Goal: Task Accomplishment & Management: Complete application form

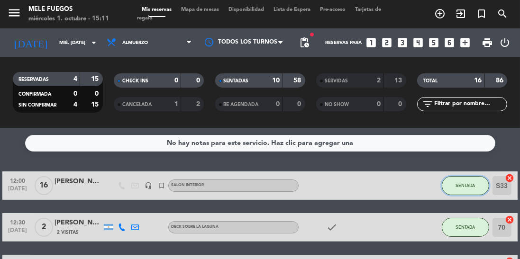
click at [461, 183] on span "SENTADA" at bounding box center [465, 185] width 19 height 5
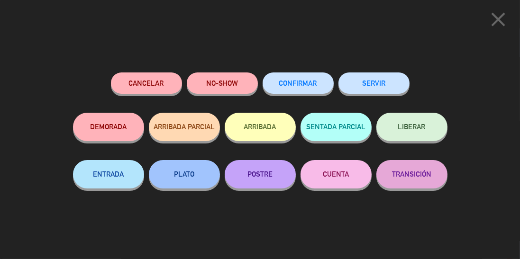
click at [410, 137] on button "LIBERAR" at bounding box center [411, 127] width 71 height 28
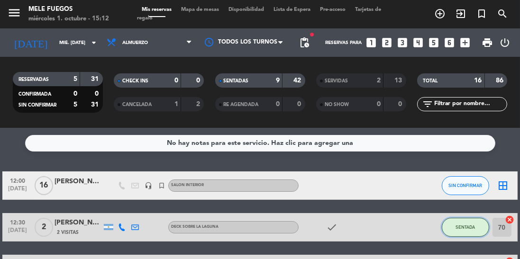
click at [467, 223] on button "SENTADA" at bounding box center [465, 227] width 47 height 19
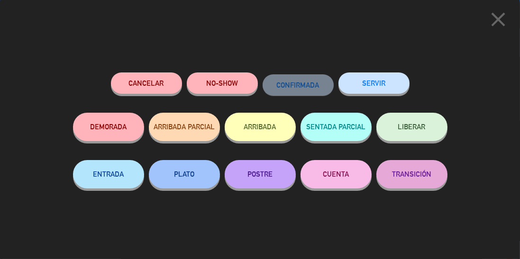
click at [418, 129] on span "LIBERAR" at bounding box center [411, 127] width 27 height 8
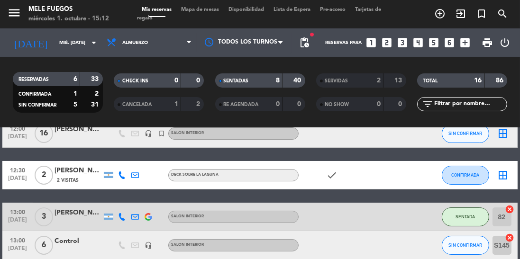
scroll to position [82, 0]
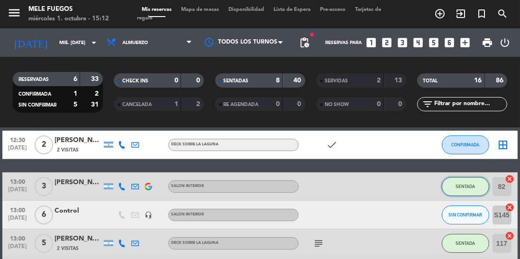
click at [461, 190] on button "SENTADA" at bounding box center [465, 186] width 47 height 19
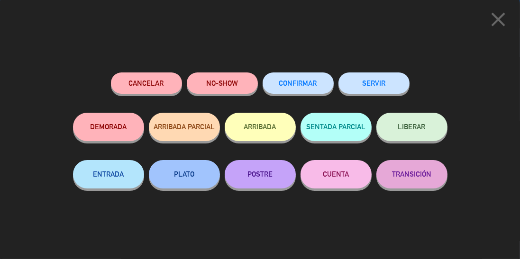
click at [413, 133] on button "LIBERAR" at bounding box center [411, 127] width 71 height 28
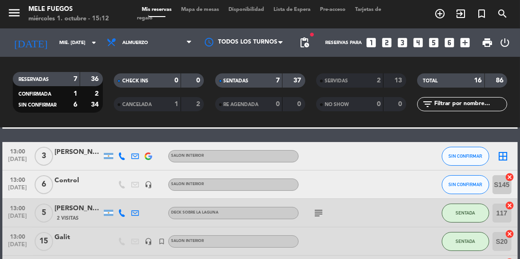
scroll to position [138, 0]
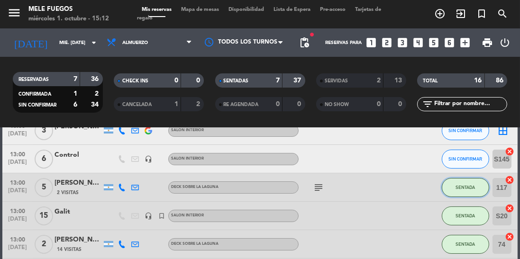
click at [460, 192] on button "SENTADA" at bounding box center [465, 187] width 47 height 19
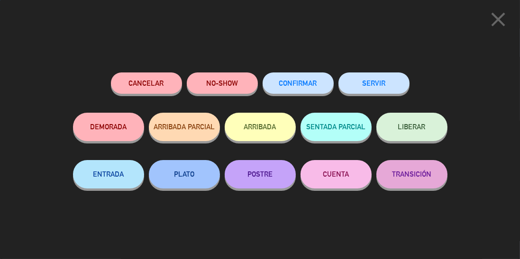
click at [428, 123] on button "LIBERAR" at bounding box center [411, 127] width 71 height 28
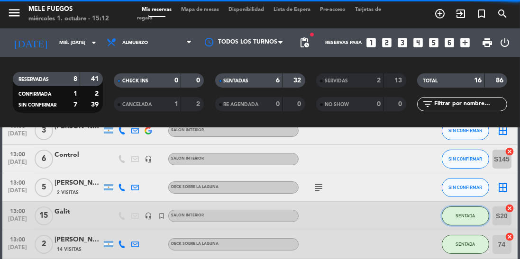
click at [463, 211] on button "SENTADA" at bounding box center [465, 216] width 47 height 19
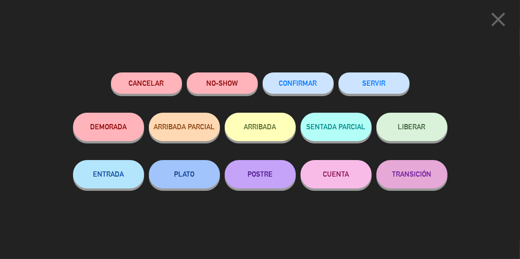
click at [426, 120] on button "LIBERAR" at bounding box center [411, 127] width 71 height 28
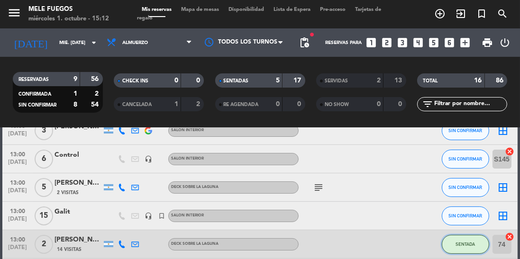
click at [466, 244] on span "SENTADA" at bounding box center [465, 244] width 19 height 5
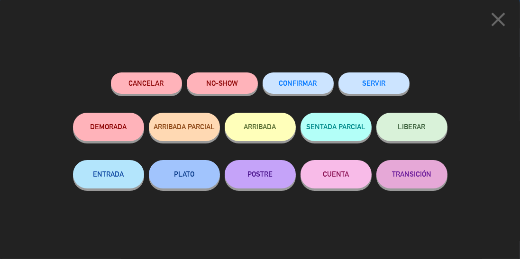
click at [426, 129] on button "LIBERAR" at bounding box center [411, 127] width 71 height 28
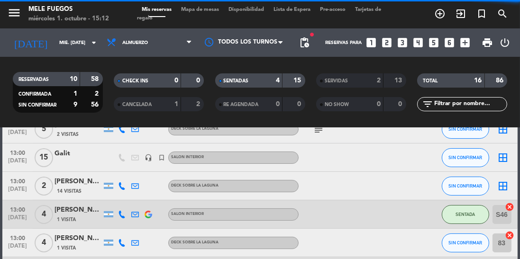
scroll to position [199, 0]
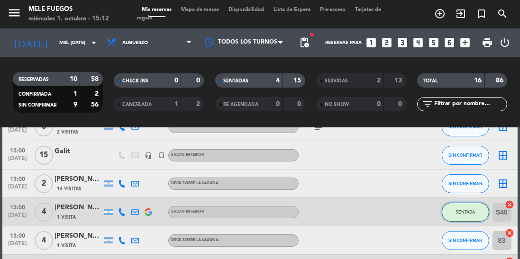
click at [465, 210] on span "SENTADA" at bounding box center [465, 212] width 19 height 5
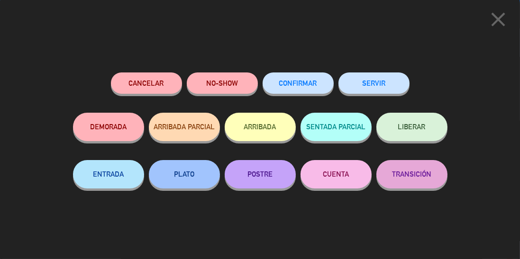
click at [426, 124] on button "LIBERAR" at bounding box center [411, 127] width 71 height 28
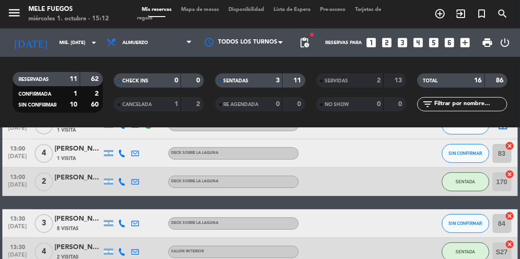
scroll to position [285, 0]
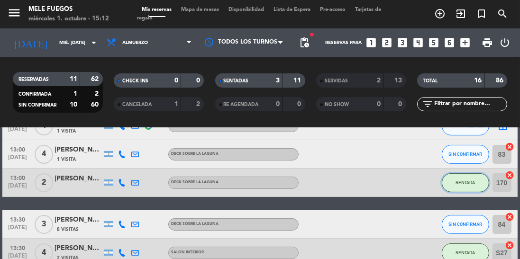
click at [468, 183] on span "SENTADA" at bounding box center [465, 182] width 19 height 5
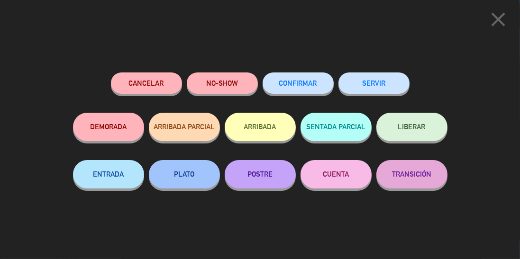
click at [427, 129] on button "LIBERAR" at bounding box center [411, 127] width 71 height 28
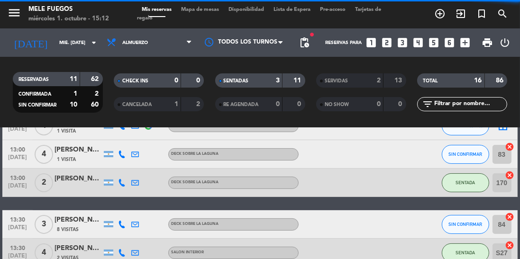
scroll to position [315, 0]
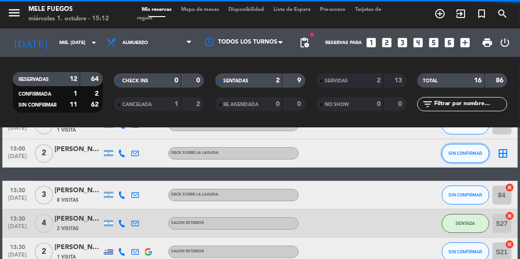
click at [463, 157] on button "SIN CONFIRMAR" at bounding box center [465, 153] width 47 height 19
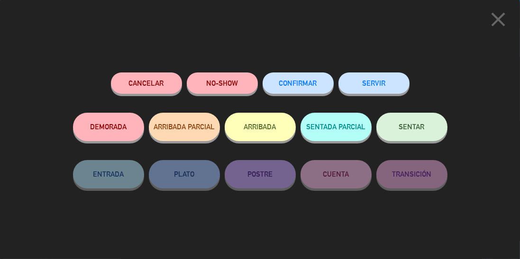
click at [484, 150] on div "close Cancelar NO-SHOW CONFIRMAR SERVIR DEMORADA ARRIBADA PARCIAL ARRIBADA SENT…" at bounding box center [260, 129] width 520 height 259
click at [488, 19] on icon "close" at bounding box center [498, 20] width 24 height 24
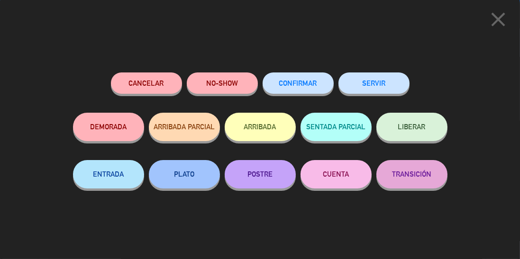
click at [431, 124] on button "LIBERAR" at bounding box center [411, 127] width 71 height 28
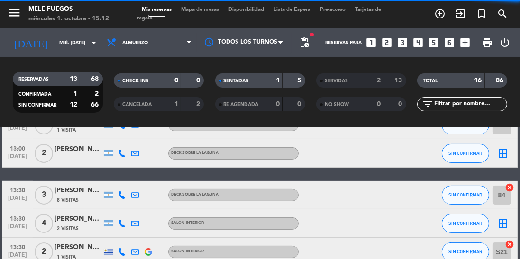
scroll to position [352, 0]
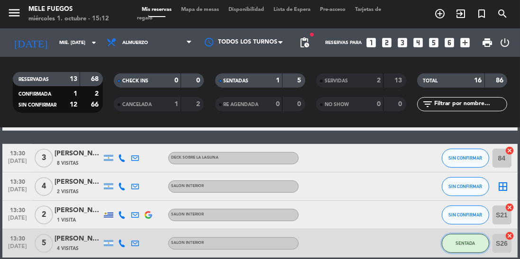
click at [462, 241] on span "SENTADA" at bounding box center [465, 243] width 19 height 5
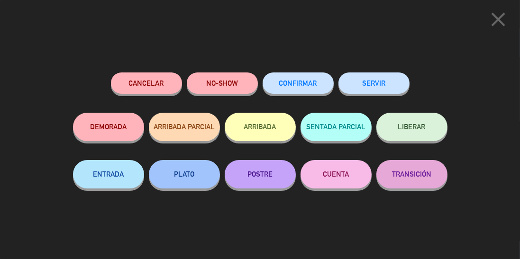
click at [429, 128] on button "LIBERAR" at bounding box center [411, 127] width 71 height 28
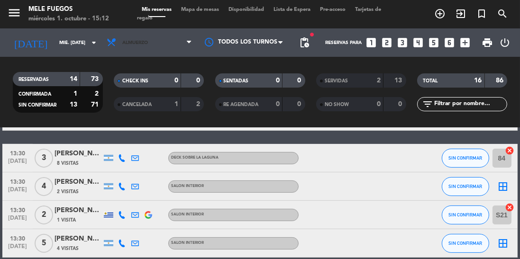
click at [144, 52] on span "Almuerzo" at bounding box center [149, 42] width 95 height 21
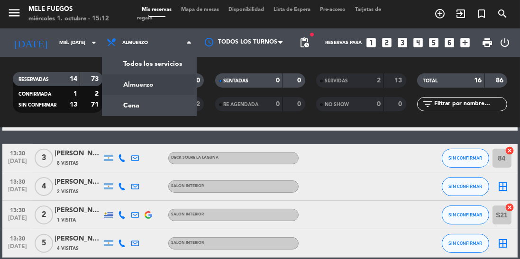
click at [146, 115] on div "menu Mele Fuegos miércoles 1. octubre - 15:12 Mis reservas Mapa de mesas Dispon…" at bounding box center [260, 64] width 520 height 128
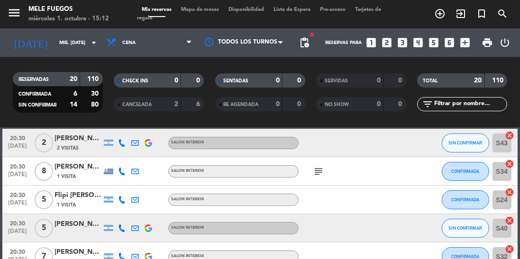
scroll to position [115, 0]
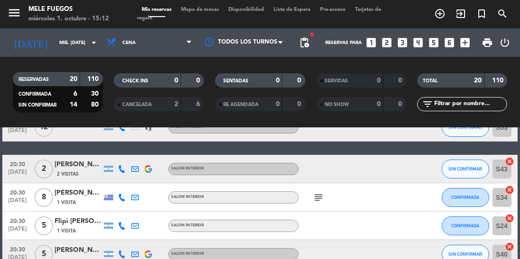
click at [302, 38] on span "pending_actions" at bounding box center [304, 42] width 11 height 11
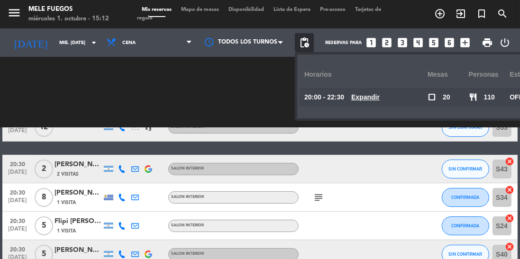
click at [339, 95] on span "20:00 - 22:30" at bounding box center [324, 97] width 40 height 11
click at [305, 39] on span "pending_actions" at bounding box center [304, 42] width 11 height 11
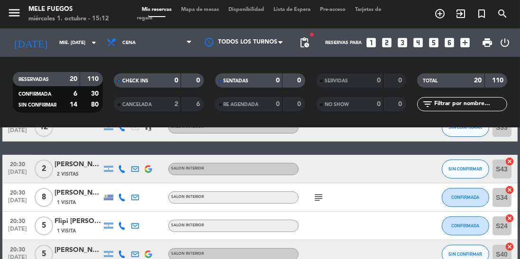
click at [197, 10] on span "Mapa de mesas" at bounding box center [199, 9] width 47 height 5
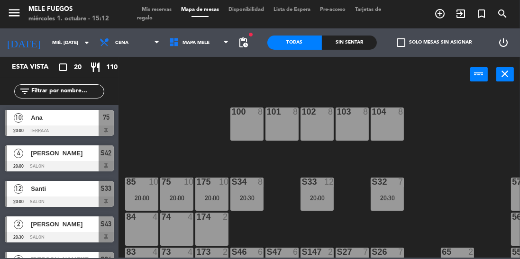
click at [445, 141] on div "100 8 101 8 102 8 103 8 104 8 S32 7 20:30 S33 12 20:00 S34 8 20:30 75 10 20:00 …" at bounding box center [322, 174] width 396 height 167
click at [232, 50] on span "MAPA MELE" at bounding box center [199, 42] width 70 height 21
click at [239, 72] on div "power_input close" at bounding box center [295, 75] width 352 height 36
click at [245, 38] on span "pending_actions" at bounding box center [243, 42] width 11 height 11
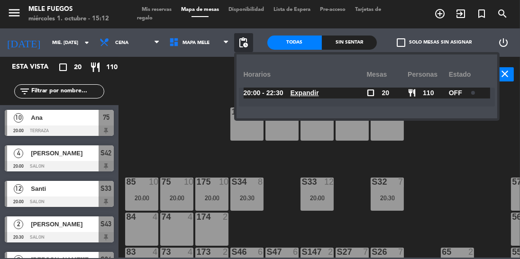
click at [477, 147] on div "100 8 101 8 102 8 103 8 104 8 S32 7 20:30 S33 12 20:00 S34 8 20:30 75 10 20:00 …" at bounding box center [322, 174] width 396 height 167
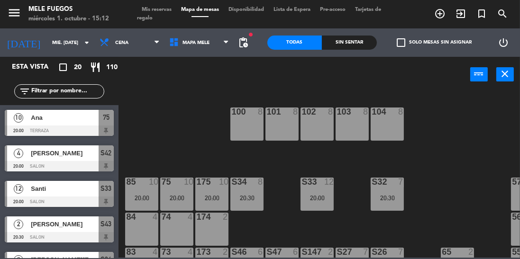
click at [148, 116] on div "100 8 101 8 102 8 103 8 104 8 S32 7 20:30 S33 12 20:00 S34 8 20:30 75 10 20:00 …" at bounding box center [322, 174] width 396 height 167
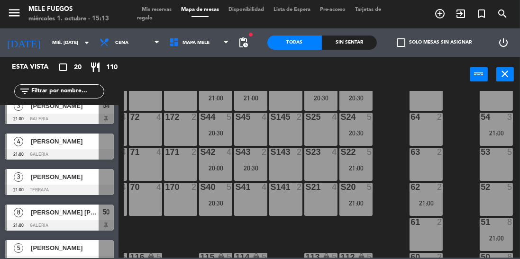
scroll to position [171, 31]
click at [94, 151] on div at bounding box center [59, 154] width 109 height 10
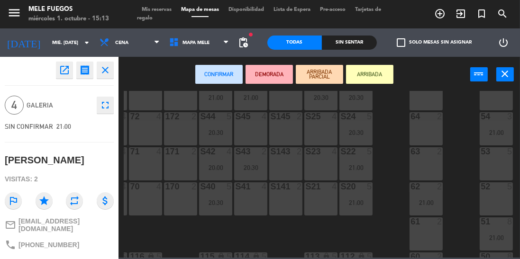
click at [503, 165] on div "53 5" at bounding box center [496, 163] width 33 height 33
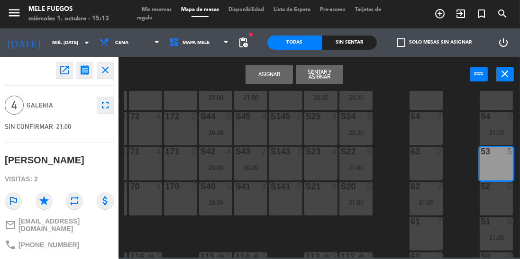
click at [270, 75] on button "Asignar" at bounding box center [269, 74] width 47 height 19
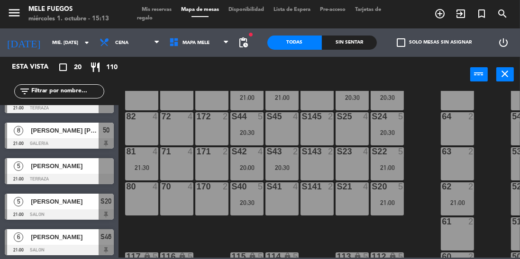
scroll to position [204, 0]
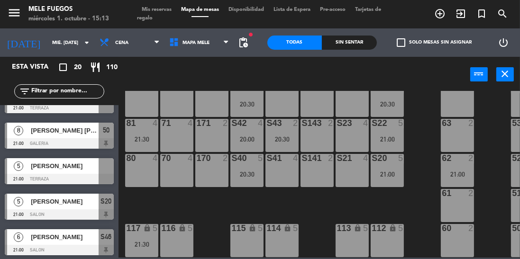
click at [107, 171] on div at bounding box center [106, 166] width 15 height 16
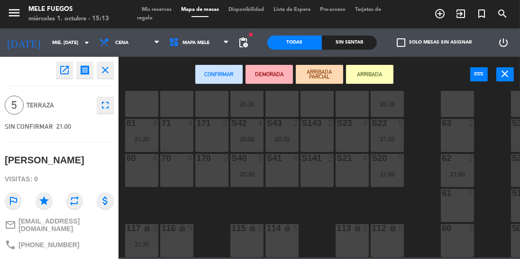
click at [177, 238] on div "116 lock 5" at bounding box center [176, 240] width 33 height 33
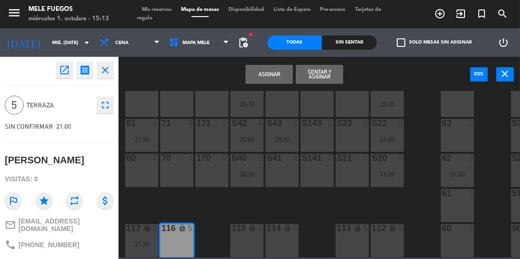
click at [280, 74] on button "Asignar" at bounding box center [269, 74] width 47 height 19
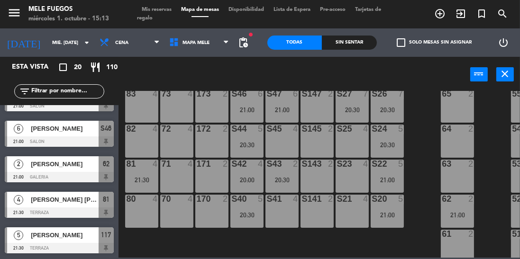
scroll to position [156, 0]
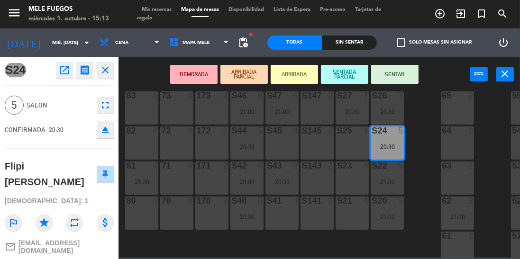
click at [423, 143] on div "100 8 101 8 102 8 103 8 104 8 S32 7 20:30 S33 12 20:00 S34 8 20:30 75 10 20:00 …" at bounding box center [322, 174] width 396 height 167
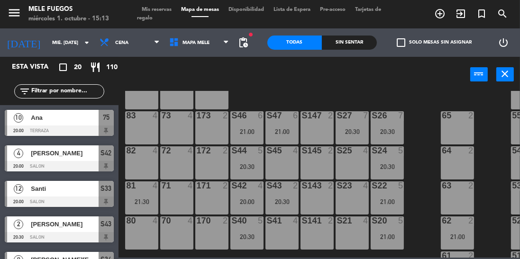
scroll to position [137, 0]
click at [247, 235] on div "20:30" at bounding box center [246, 237] width 33 height 7
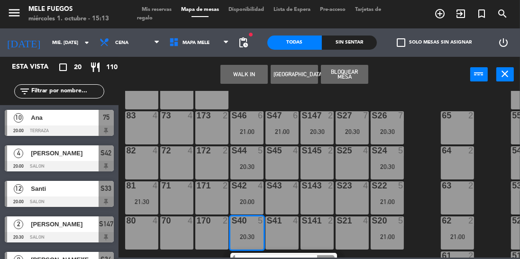
click at [393, 202] on div "21:00" at bounding box center [387, 202] width 33 height 7
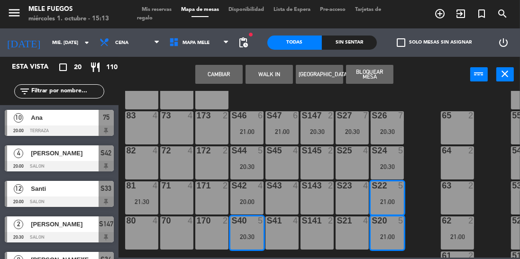
click at [429, 188] on div "100 8 101 8 102 8 103 8 104 8 S32 7 20:30 S33 12 20:00 S34 8 20:30 75 10 20:00 …" at bounding box center [322, 174] width 396 height 167
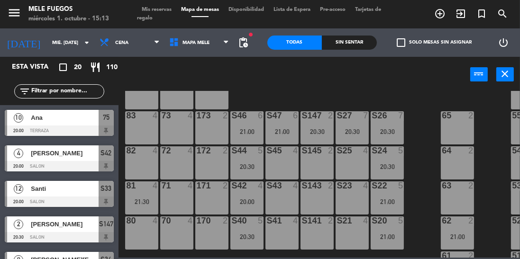
click at [393, 199] on div "21:00" at bounding box center [387, 202] width 33 height 7
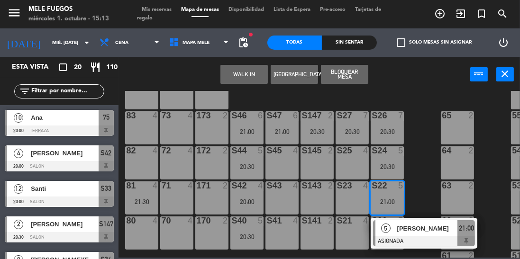
click at [253, 235] on div "20:30" at bounding box center [246, 237] width 33 height 7
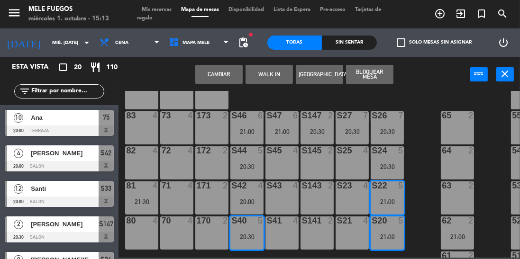
click at [222, 74] on button "Cambiar" at bounding box center [218, 74] width 47 height 19
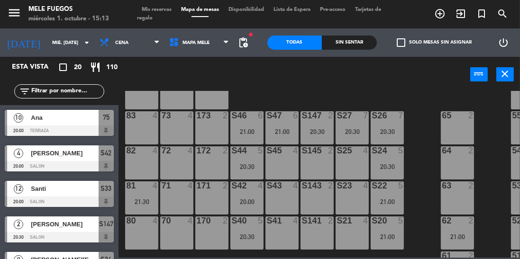
click at [422, 173] on div "100 8 101 8 102 8 103 8 104 8 S32 7 20:30 S33 12 20:00 S34 8 20:30 75 10 20:00 …" at bounding box center [322, 174] width 396 height 167
click at [422, 185] on div "100 8 101 8 102 8 103 8 104 8 S32 7 20:30 S33 12 20:00 S34 8 20:30 75 10 20:00 …" at bounding box center [322, 174] width 396 height 167
click at [418, 183] on div "100 8 101 8 102 8 103 8 104 8 S32 7 20:30 S33 12 20:00 S34 8 20:30 75 10 20:00 …" at bounding box center [322, 174] width 396 height 167
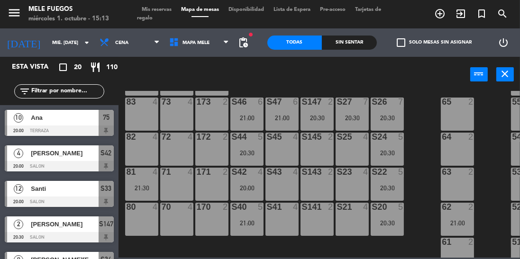
scroll to position [155, 0]
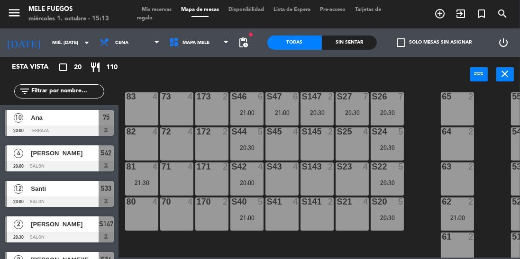
click at [390, 177] on div "S22 5 20:30" at bounding box center [387, 179] width 33 height 33
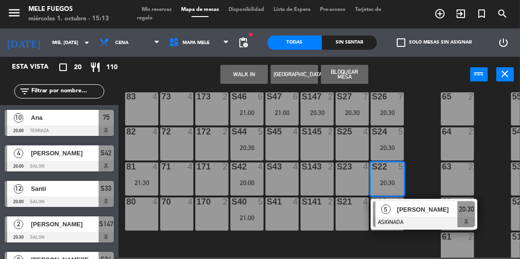
click at [247, 215] on div "21:00" at bounding box center [246, 218] width 33 height 7
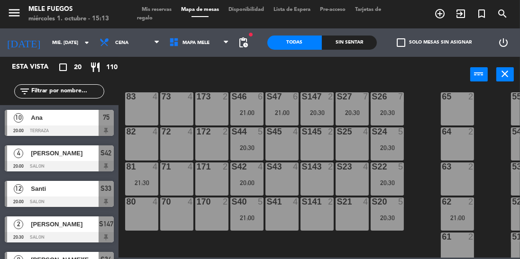
click at [420, 172] on div "100 8 101 8 102 8 103 8 104 8 S32 7 20:30 S33 12 20:00 S34 8 20:30 75 10 20:00 …" at bounding box center [322, 174] width 396 height 167
click at [392, 211] on div "S20 5 20:30" at bounding box center [387, 214] width 33 height 33
click at [424, 201] on div "100 8 101 8 102 8 103 8 104 8 S32 7 20:30 S33 12 20:00 S34 8 20:30 75 10 20:00 …" at bounding box center [322, 174] width 396 height 167
click at [384, 180] on div "20:30" at bounding box center [387, 183] width 33 height 7
click at [422, 166] on div "100 8 101 8 102 8 103 8 104 8 S32 7 20:30 S33 12 20:00 S34 8 20:30 75 10 20:00 …" at bounding box center [322, 174] width 396 height 167
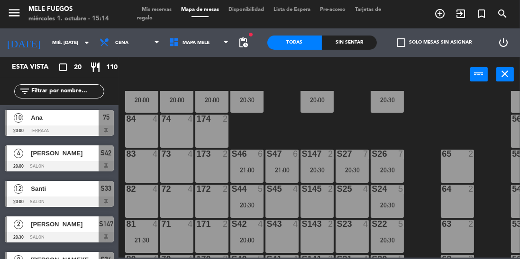
scroll to position [204, 0]
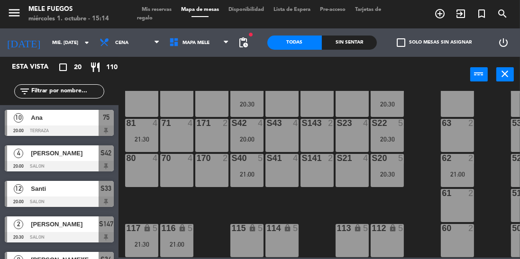
click at [387, 136] on div "20:30" at bounding box center [387, 139] width 33 height 7
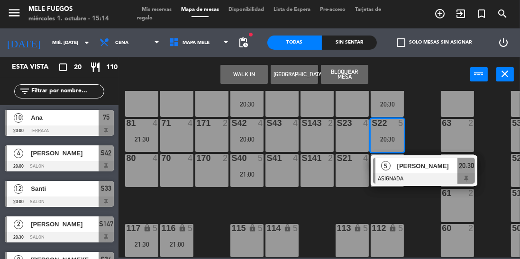
click at [338, 188] on div "100 8 101 8 102 8 103 8 104 8 S32 7 20:30 S33 12 20:00 S34 8 20:30 75 10 20:00 …" at bounding box center [322, 174] width 396 height 167
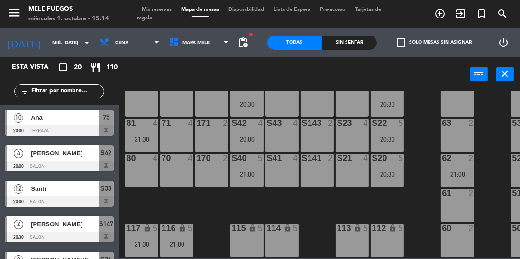
click at [387, 162] on div "S20 5 20:30" at bounding box center [387, 170] width 33 height 33
click at [326, 198] on div "100 8 101 8 102 8 103 8 104 8 S32 7 20:30 S33 12 20:00 S34 8 20:30 75 10 20:00 …" at bounding box center [322, 174] width 396 height 167
click at [368, 133] on div "S23 4" at bounding box center [352, 135] width 33 height 33
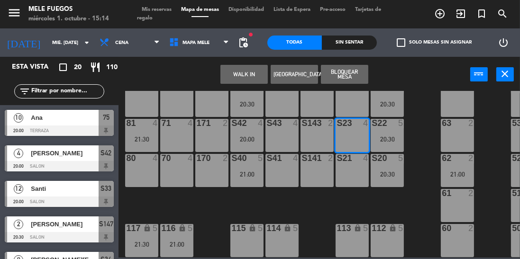
click at [426, 170] on div "100 8 101 8 102 8 103 8 104 8 S32 7 20:30 S33 12 20:00 S34 8 20:30 75 10 20:00 …" at bounding box center [322, 174] width 396 height 167
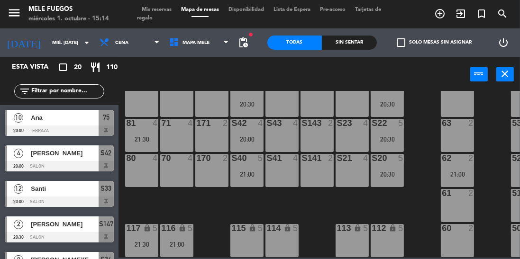
click at [391, 136] on div "20:30" at bounding box center [387, 139] width 33 height 7
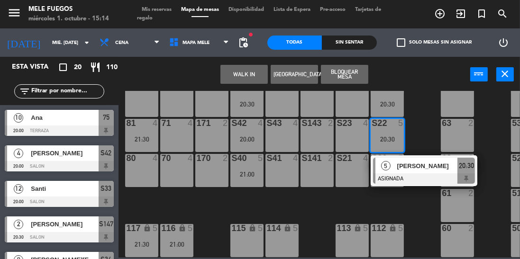
click at [409, 168] on div "[PERSON_NAME]" at bounding box center [427, 166] width 62 height 16
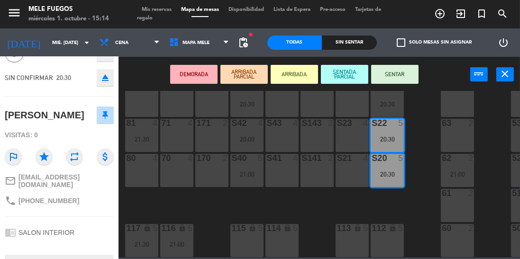
scroll to position [52, 0]
click at [415, 128] on div "100 8 101 8 102 8 103 8 104 8 S32 7 20:30 S33 12 20:00 S34 8 20:30 75 10 20:00 …" at bounding box center [322, 174] width 396 height 167
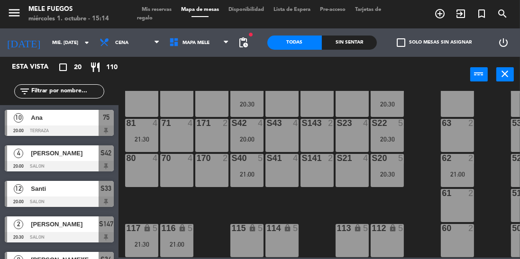
scroll to position [0, 0]
click at [381, 136] on div "20:30" at bounding box center [387, 139] width 33 height 7
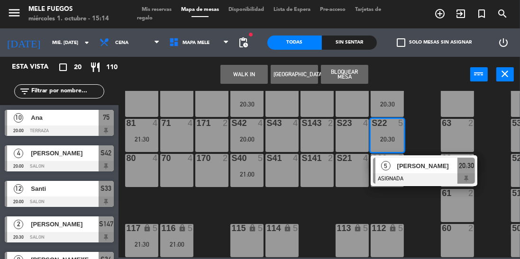
click at [404, 174] on div at bounding box center [424, 179] width 102 height 10
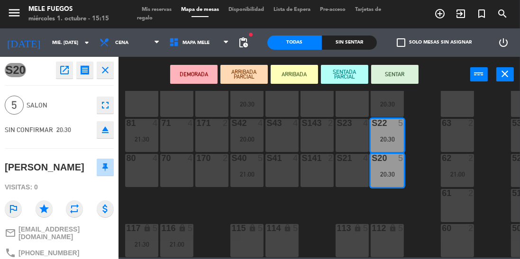
click at [429, 161] on div "100 8 101 8 102 8 103 8 104 8 S32 7 20:30 S33 12 20:00 S34 8 20:30 75 10 20:00 …" at bounding box center [322, 174] width 396 height 167
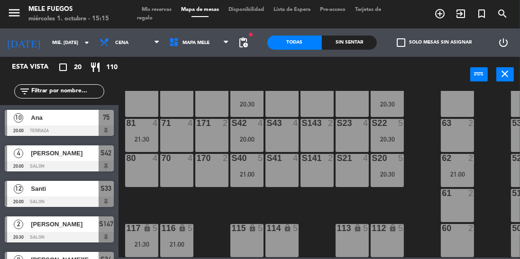
click at [395, 174] on div "S20 5 20:30" at bounding box center [387, 170] width 33 height 33
click at [421, 175] on div "100 8 101 8 102 8 103 8 104 8 S32 7 20:30 S33 12 20:00 S34 8 20:30 75 10 20:00 …" at bounding box center [322, 174] width 396 height 167
click at [386, 136] on div "20:30" at bounding box center [387, 139] width 33 height 7
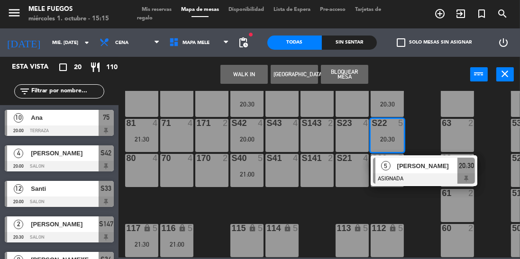
click at [403, 162] on span "[PERSON_NAME]" at bounding box center [427, 166] width 61 height 10
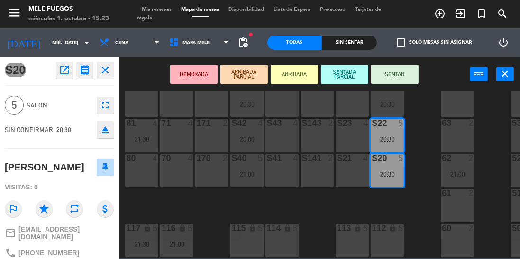
click at [404, 205] on div "100 8 101 8 102 8 103 8 104 8 S32 7 20:30 S33 12 20:00 S34 8 20:30 75 10 20:00 …" at bounding box center [322, 174] width 396 height 167
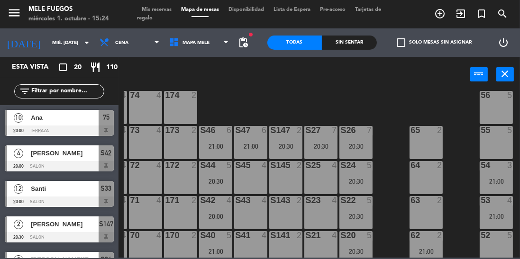
scroll to position [204, 31]
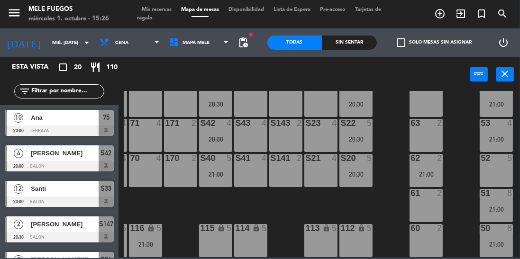
click at [47, 40] on input "mié. [DATE]" at bounding box center [82, 43] width 70 height 15
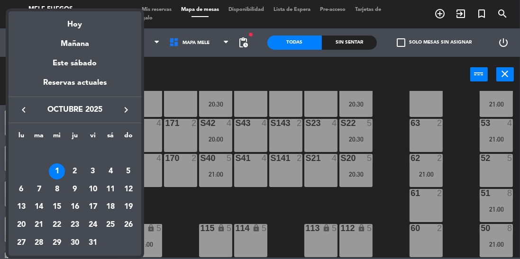
click at [74, 173] on div "2" at bounding box center [75, 172] width 16 height 16
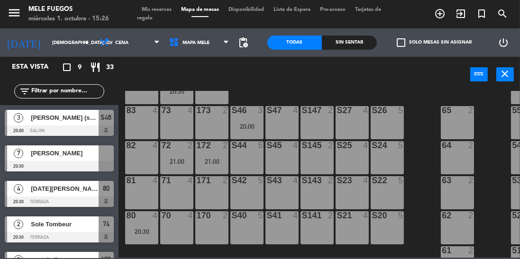
scroll to position [132, 0]
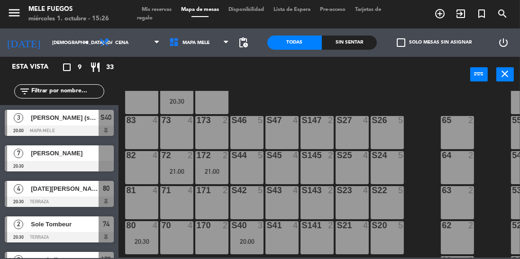
click at [103, 157] on div at bounding box center [106, 154] width 15 height 16
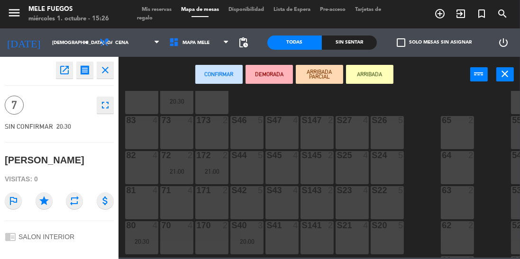
click at [242, 125] on div "S46 5" at bounding box center [246, 120] width 33 height 9
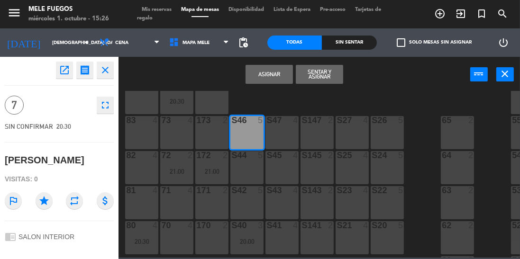
click at [288, 128] on div "S47 4" at bounding box center [281, 132] width 33 height 33
click at [268, 80] on button "Asignar" at bounding box center [269, 74] width 47 height 19
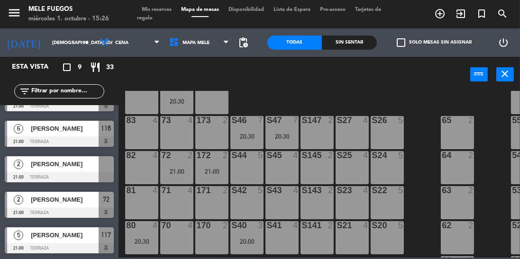
scroll to position [166, 0]
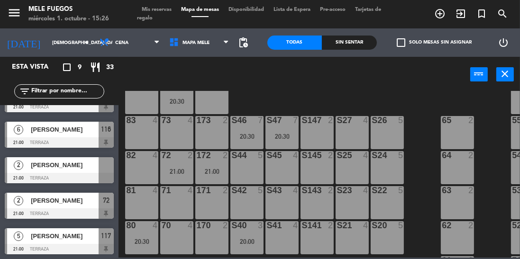
click at [107, 171] on div at bounding box center [106, 165] width 15 height 16
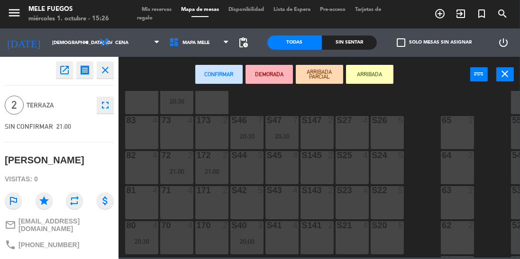
click at [168, 204] on div "71 4" at bounding box center [176, 202] width 33 height 33
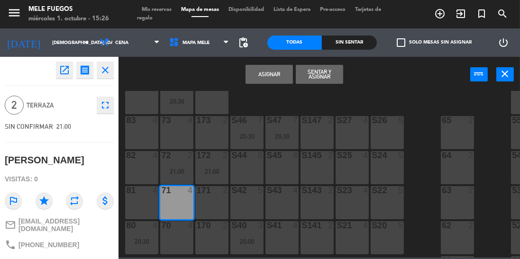
click at [271, 76] on button "Asignar" at bounding box center [269, 74] width 47 height 19
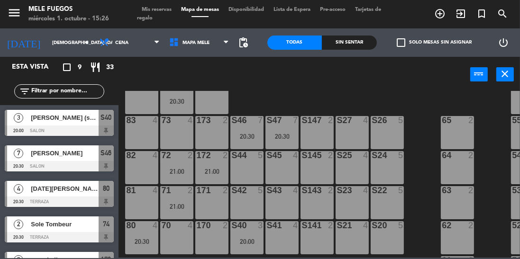
scroll to position [9, 0]
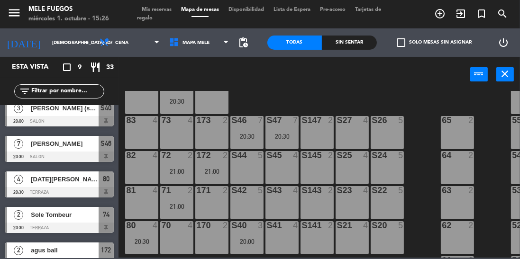
click at [47, 42] on input "[DEMOGRAPHIC_DATA] [DATE]" at bounding box center [82, 43] width 70 height 15
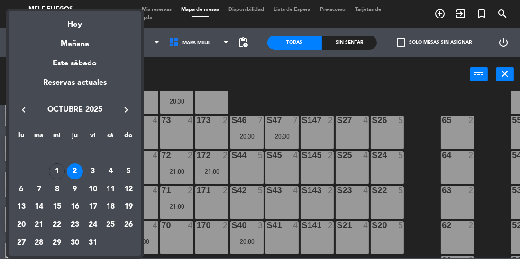
click at [95, 171] on div "3" at bounding box center [93, 172] width 16 height 16
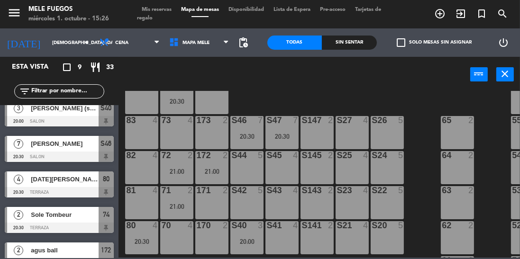
type input "vie. [DATE]"
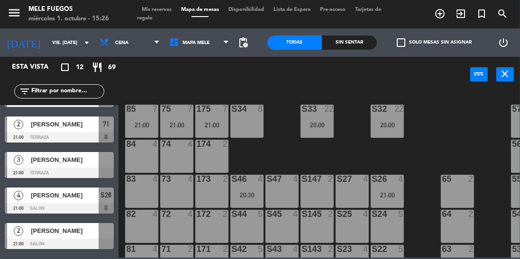
scroll to position [78, 0]
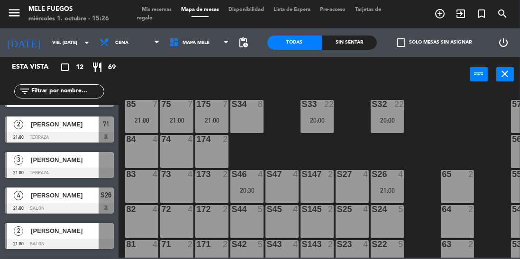
click at [107, 158] on div at bounding box center [106, 160] width 15 height 16
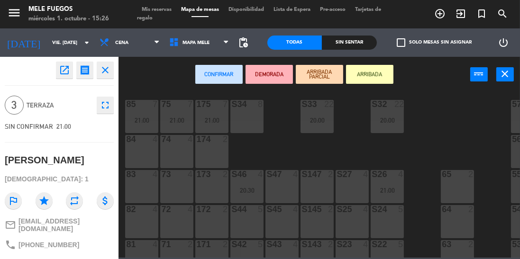
click at [137, 221] on div "82 4" at bounding box center [141, 221] width 33 height 33
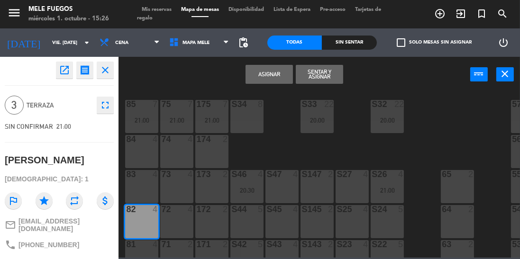
click at [263, 78] on button "Asignar" at bounding box center [269, 74] width 47 height 19
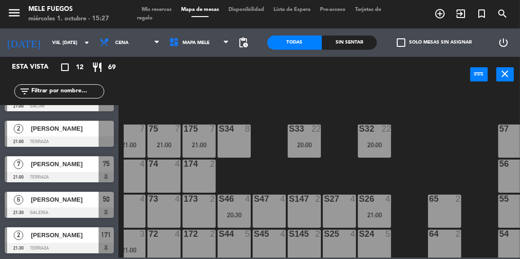
scroll to position [53, 31]
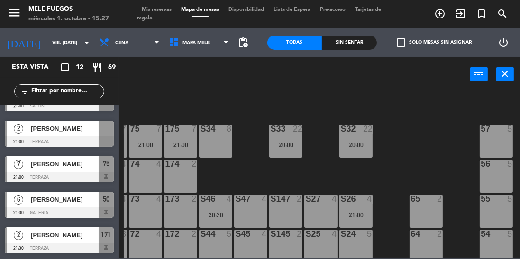
click at [251, 175] on div "100 8 101 8 102 8 103 8 104 8 S32 22 20:00 S33 22 20:00 S34 8 75 7 21:00 85 7 2…" at bounding box center [322, 174] width 396 height 167
click at [498, 140] on div "57 5" at bounding box center [496, 141] width 33 height 33
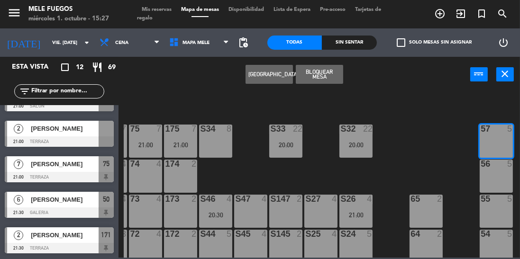
click at [491, 186] on div "56 5" at bounding box center [496, 176] width 33 height 33
click at [261, 75] on button "[GEOGRAPHIC_DATA]" at bounding box center [269, 74] width 47 height 19
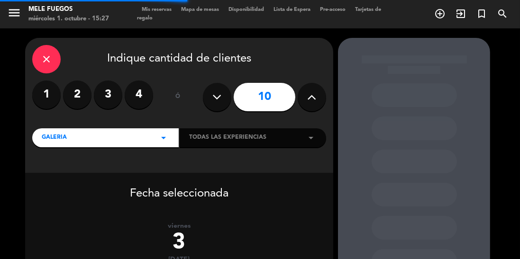
click at [215, 94] on icon at bounding box center [217, 97] width 9 height 14
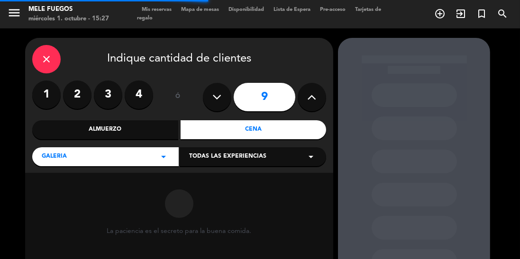
click at [223, 101] on button at bounding box center [217, 97] width 28 height 28
type input "8"
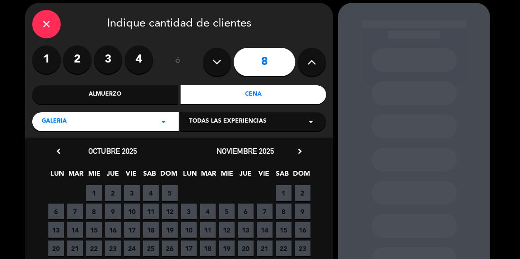
scroll to position [37, 0]
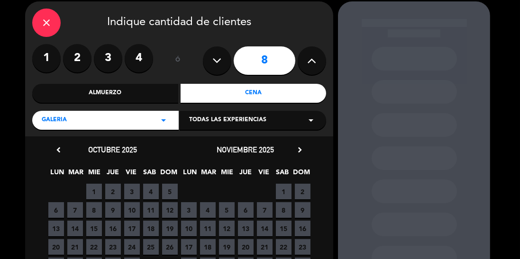
click at [132, 192] on span "3" at bounding box center [132, 192] width 16 height 16
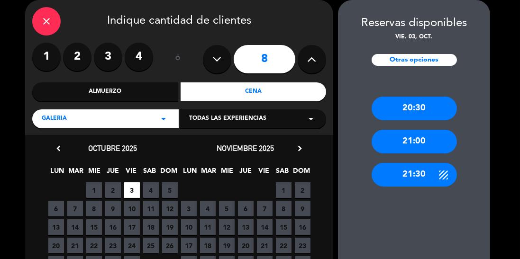
click at [411, 139] on div "21:00" at bounding box center [414, 142] width 85 height 24
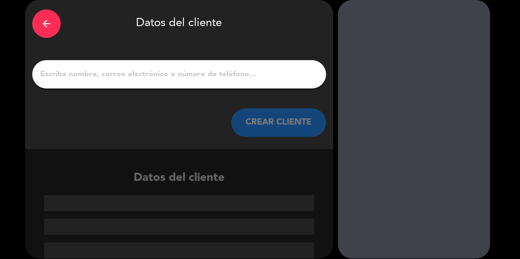
scroll to position [1, 0]
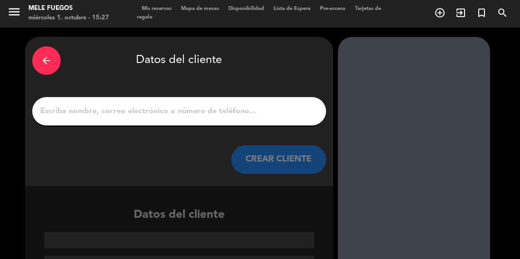
click at [105, 110] on input "1" at bounding box center [179, 111] width 280 height 13
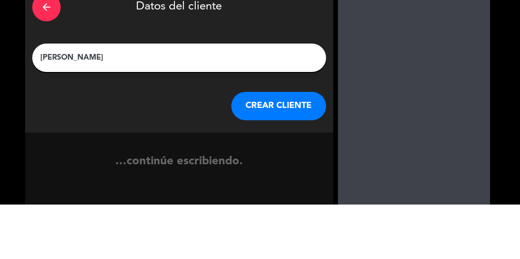
type input "[PERSON_NAME]"
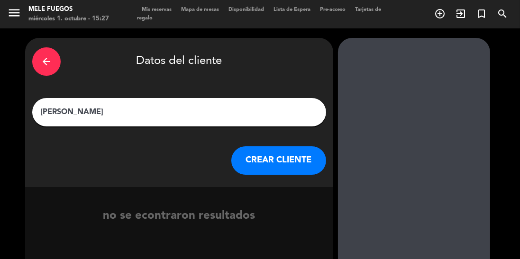
click at [247, 157] on button "CREAR CLIENTE" at bounding box center [278, 160] width 95 height 28
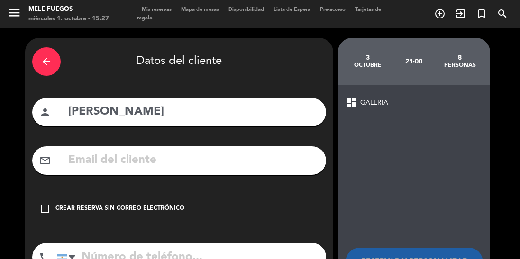
scroll to position [25, 0]
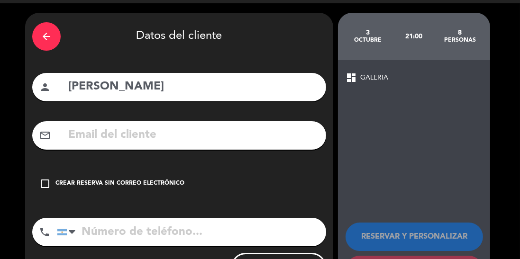
click at [118, 230] on input "tel" at bounding box center [191, 232] width 269 height 28
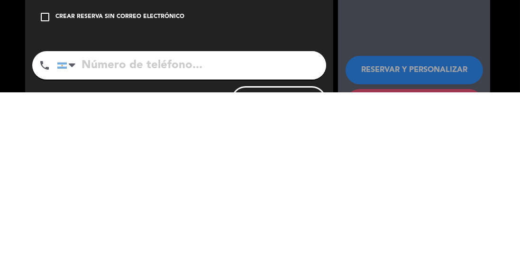
scroll to position [18, 0]
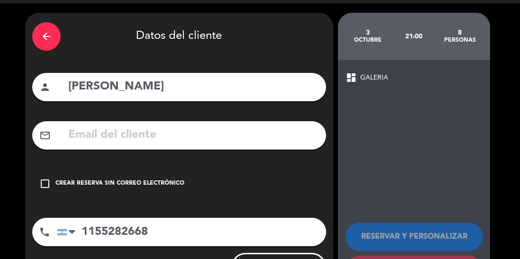
type input "1155282668"
click at [47, 178] on icon "check_box_outline_blank" at bounding box center [44, 183] width 11 height 11
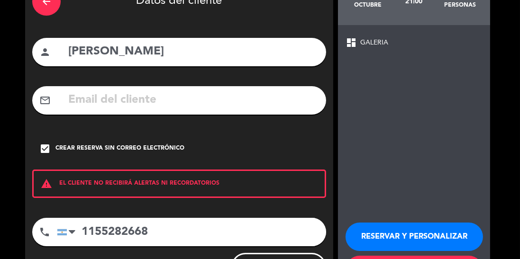
scroll to position [0, 0]
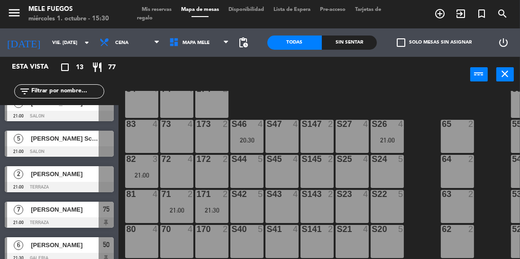
scroll to position [134, 0]
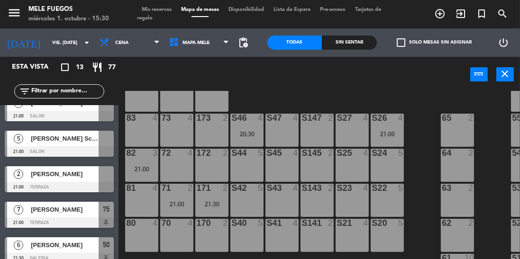
click at [47, 37] on input "vie. [DATE]" at bounding box center [82, 43] width 70 height 15
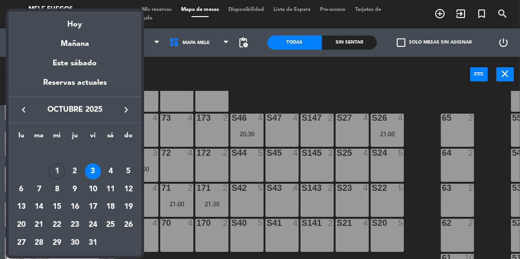
click at [62, 169] on div "1" at bounding box center [57, 172] width 16 height 16
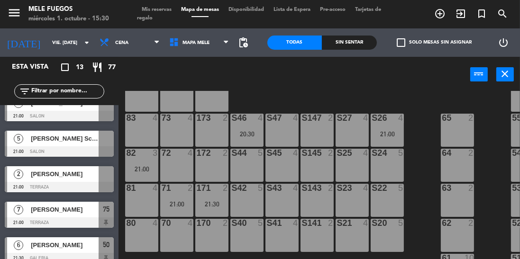
type input "mié. [DATE]"
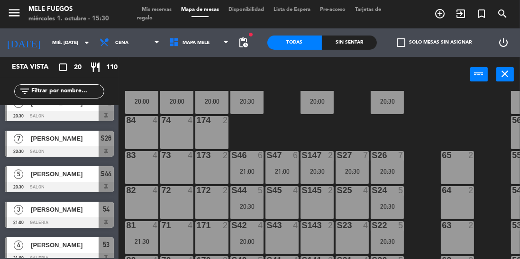
scroll to position [158, 0]
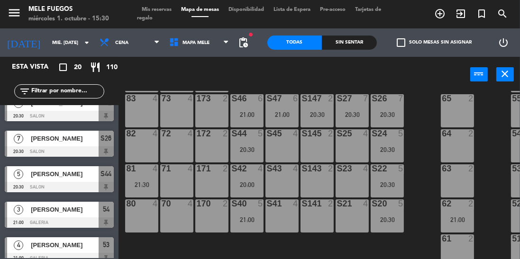
click at [389, 170] on div "S22 5 20:30" at bounding box center [387, 180] width 33 height 33
click at [424, 167] on div "100 8 101 8 102 8 103 8 104 8 S32 7 20:30 S33 12 20:00 S34 8 20:30 75 10 20:00 …" at bounding box center [322, 197] width 396 height 212
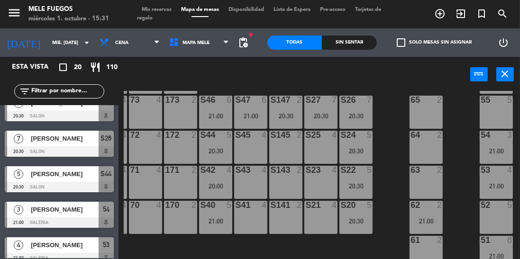
scroll to position [158, 31]
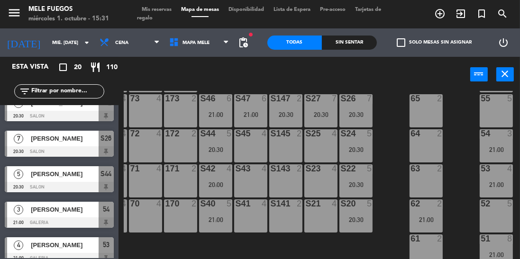
click at [160, 9] on span "Mis reservas" at bounding box center [156, 9] width 39 height 5
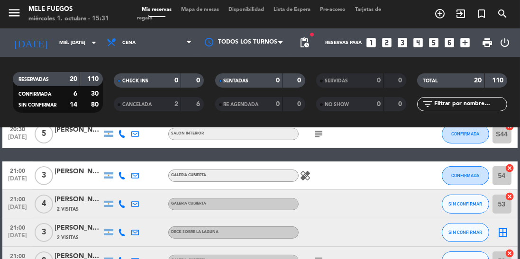
scroll to position [321, 0]
click at [199, 8] on span "Mapa de mesas" at bounding box center [199, 9] width 47 height 5
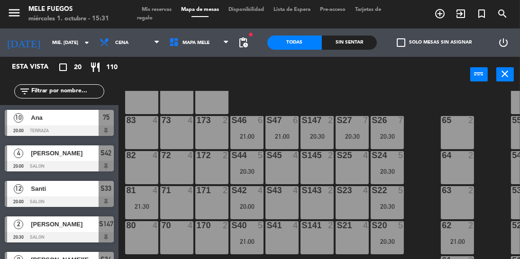
scroll to position [132, 0]
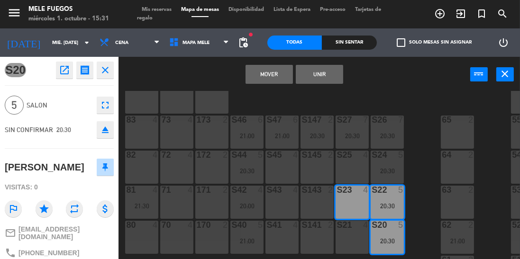
click at [277, 77] on button "Mover" at bounding box center [269, 74] width 47 height 19
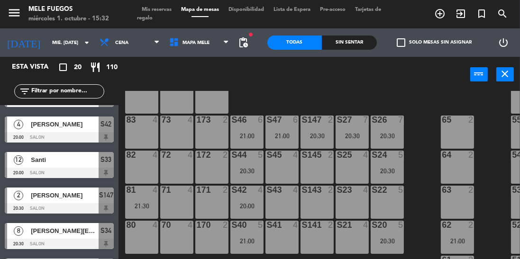
scroll to position [40, 0]
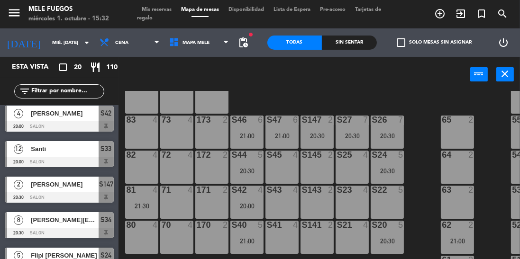
click at [149, 8] on span "Mis reservas" at bounding box center [156, 9] width 39 height 5
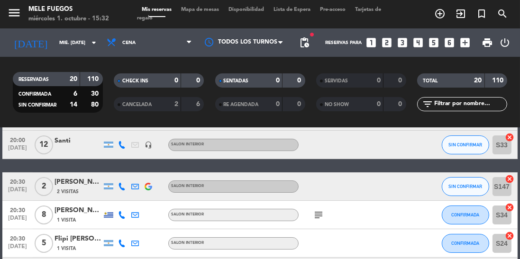
scroll to position [99, 0]
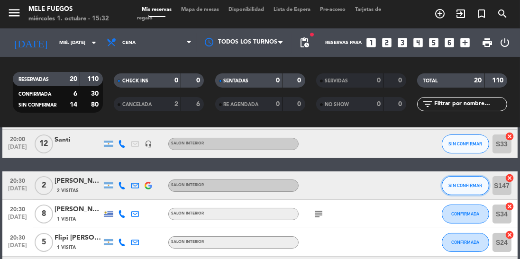
click at [459, 188] on span "SIN CONFIRMAR" at bounding box center [465, 185] width 34 height 5
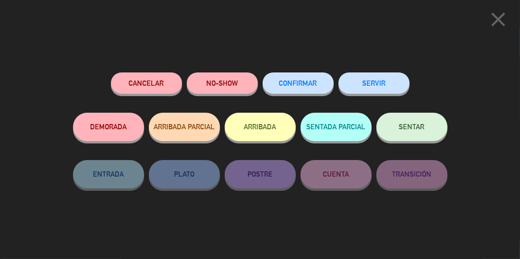
click at [129, 86] on button "Cancelar" at bounding box center [146, 83] width 71 height 21
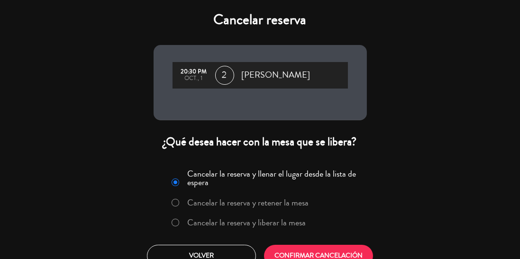
click at [178, 231] on label "Cancelar la reserva y liberar la mesa" at bounding box center [239, 223] width 144 height 17
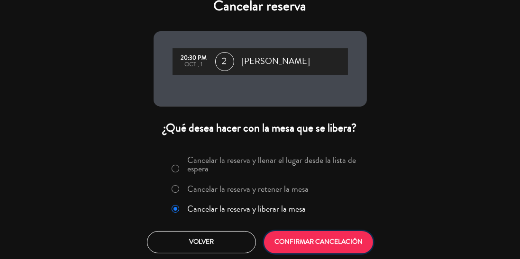
click at [320, 247] on button "CONFIRMAR CANCELACIÓN" at bounding box center [318, 242] width 109 height 22
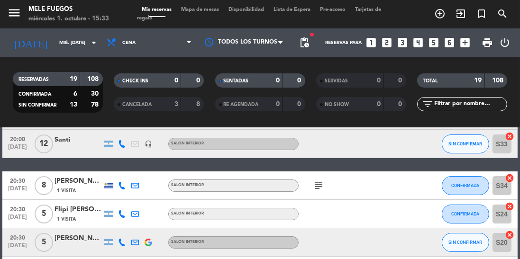
click at [204, 11] on span "Mapa de mesas" at bounding box center [199, 9] width 47 height 5
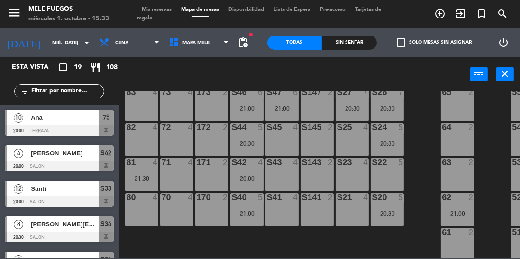
scroll to position [162, 0]
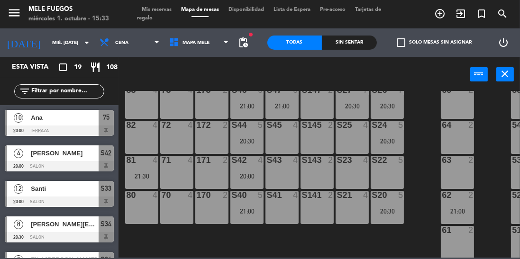
click at [382, 179] on div "S22 5" at bounding box center [387, 172] width 33 height 33
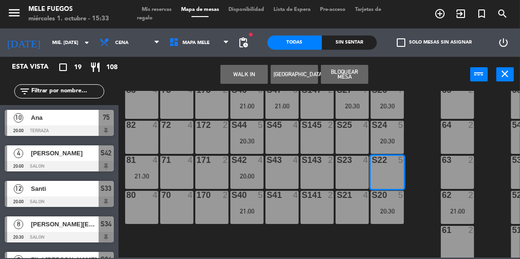
click at [304, 77] on button "[GEOGRAPHIC_DATA]" at bounding box center [294, 74] width 47 height 19
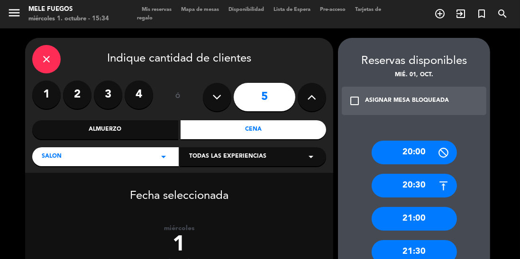
click at [109, 92] on label "3" at bounding box center [108, 95] width 28 height 28
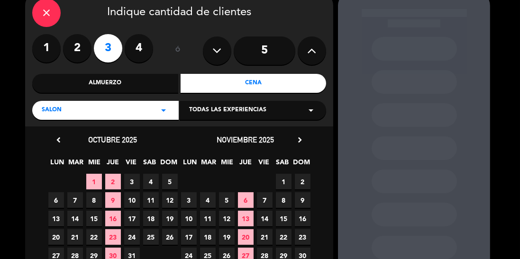
scroll to position [77, 0]
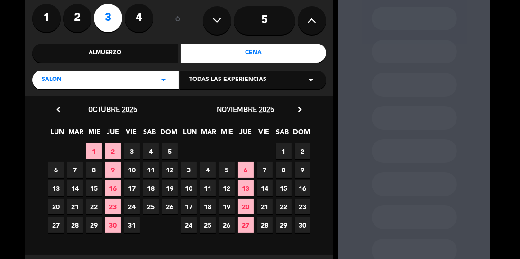
click at [91, 152] on span "1" at bounding box center [94, 152] width 16 height 16
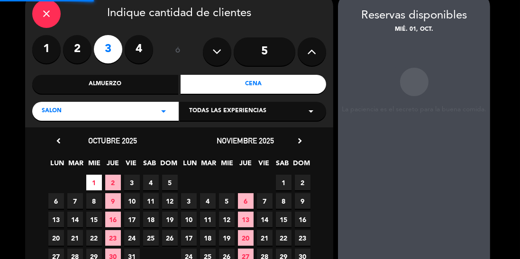
scroll to position [38, 0]
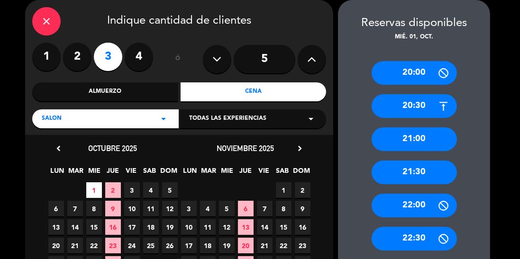
click at [407, 144] on div "21:00" at bounding box center [414, 140] width 85 height 24
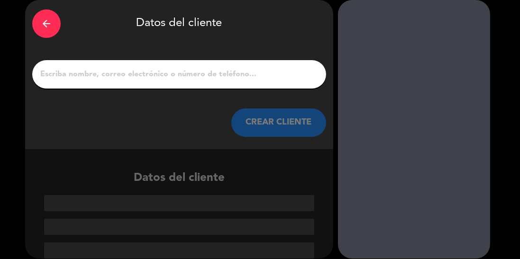
scroll to position [1, 0]
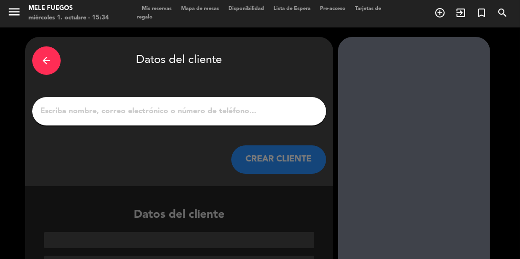
click at [219, 116] on input "1" at bounding box center [179, 111] width 280 height 13
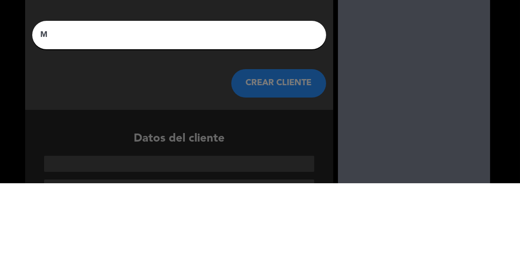
scroll to position [0, 0]
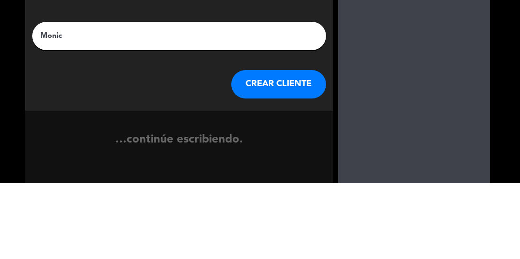
type input "[PERSON_NAME]"
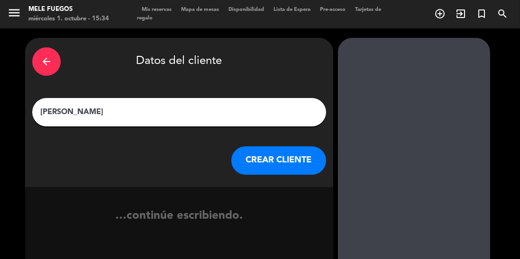
click at [282, 164] on button "CREAR CLIENTE" at bounding box center [278, 160] width 95 height 28
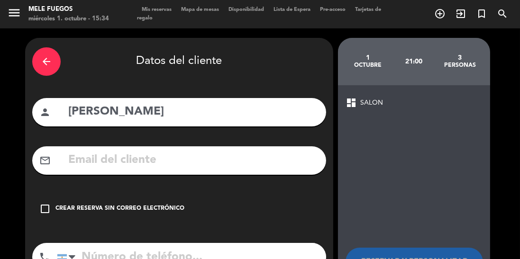
scroll to position [25, 0]
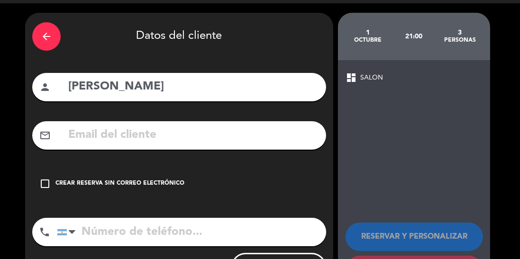
click at [117, 226] on input "tel" at bounding box center [191, 232] width 269 height 28
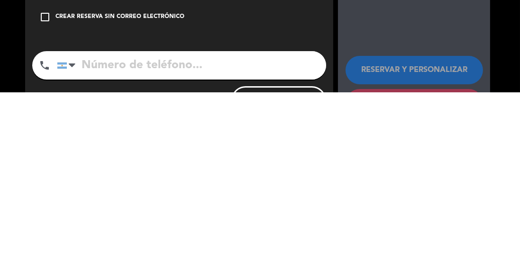
scroll to position [18, 0]
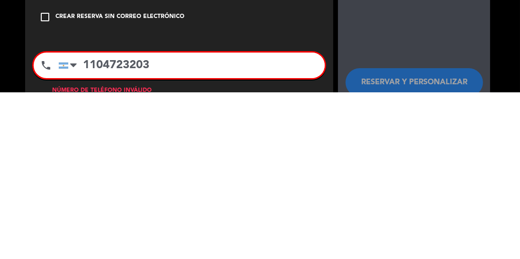
click at [97, 219] on input "1104723203" at bounding box center [191, 232] width 266 height 26
click at [198, 219] on input "1104723203" at bounding box center [191, 232] width 266 height 26
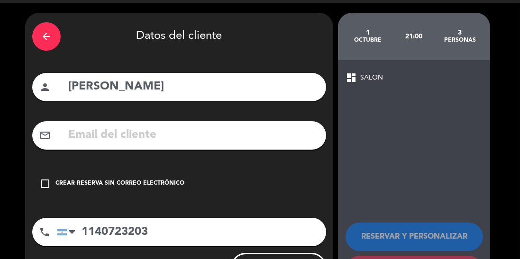
scroll to position [46, 0]
type input "1140723203"
click at [59, 179] on div "Crear reserva sin correo electrónico" at bounding box center [119, 183] width 129 height 9
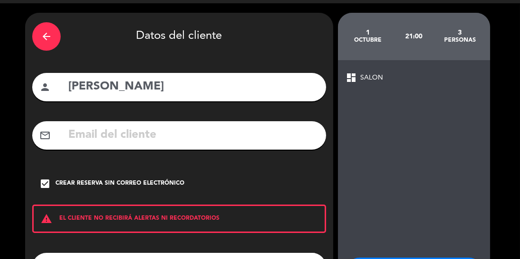
scroll to position [60, 0]
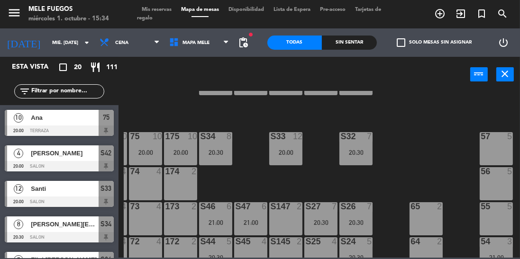
scroll to position [46, 31]
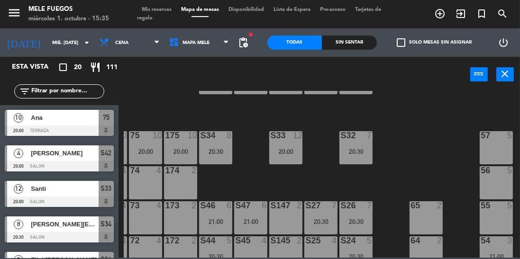
click at [487, 142] on div "57 5" at bounding box center [496, 147] width 33 height 33
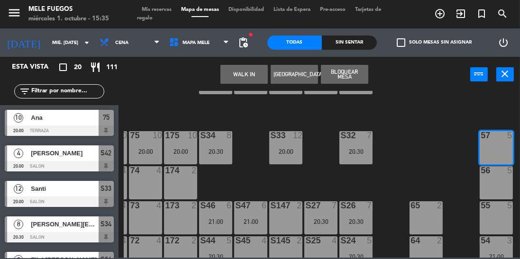
click at [490, 182] on div "56 5" at bounding box center [496, 182] width 33 height 33
click at [498, 210] on div "55 5" at bounding box center [496, 205] width 33 height 9
click at [298, 78] on button "[GEOGRAPHIC_DATA]" at bounding box center [294, 74] width 47 height 19
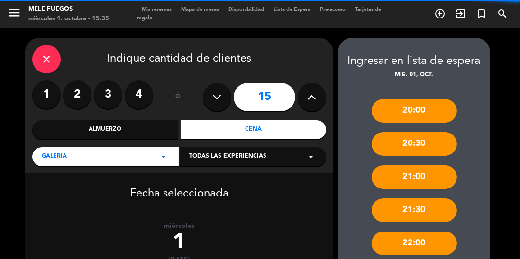
click at [216, 90] on icon at bounding box center [217, 97] width 9 height 14
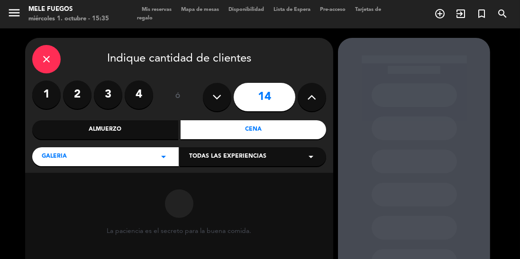
click at [228, 83] on button at bounding box center [217, 97] width 28 height 28
type input "13"
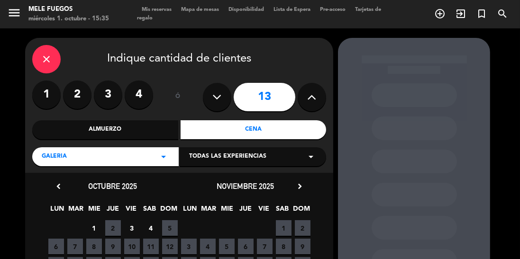
click at [91, 220] on span "1" at bounding box center [94, 228] width 16 height 16
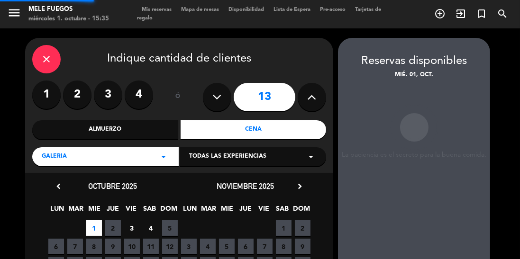
scroll to position [38, 0]
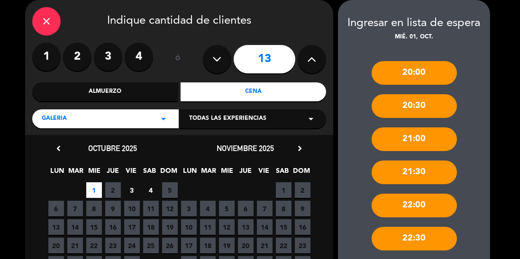
click at [56, 25] on div "close" at bounding box center [46, 21] width 28 height 28
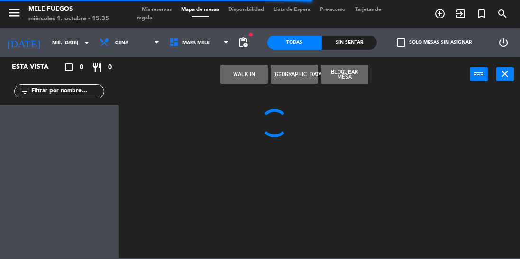
click at [479, 11] on icon "turned_in_not" at bounding box center [481, 13] width 11 height 11
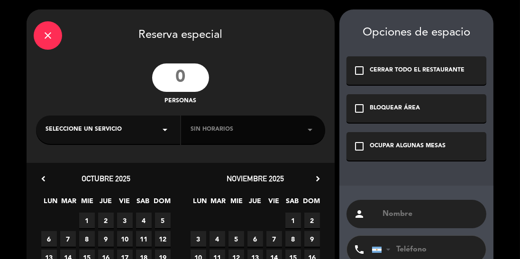
click at [184, 82] on input "number" at bounding box center [180, 78] width 57 height 28
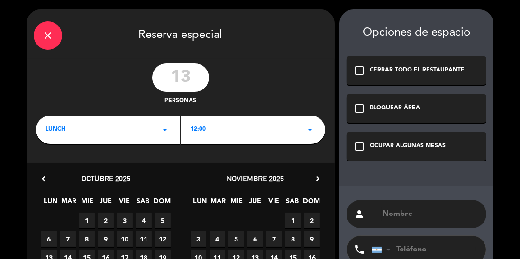
type input "13"
click at [120, 132] on div "LUNCH arrow_drop_down" at bounding box center [108, 130] width 144 height 28
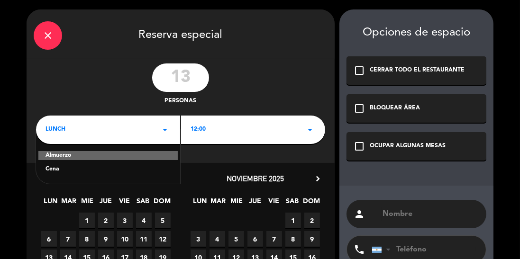
click at [81, 172] on div "Cena" at bounding box center [108, 169] width 125 height 9
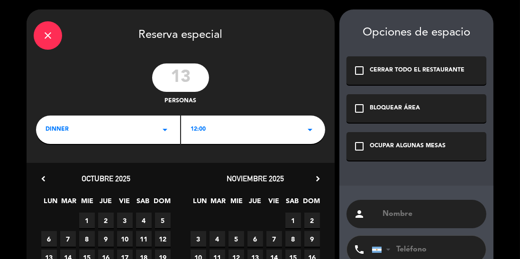
click at [254, 124] on div "12:00 arrow_drop_down" at bounding box center [253, 130] width 144 height 28
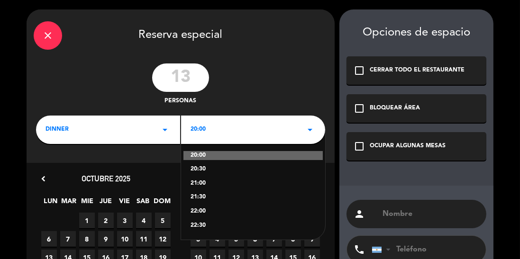
click at [219, 170] on div "20:30" at bounding box center [253, 169] width 125 height 9
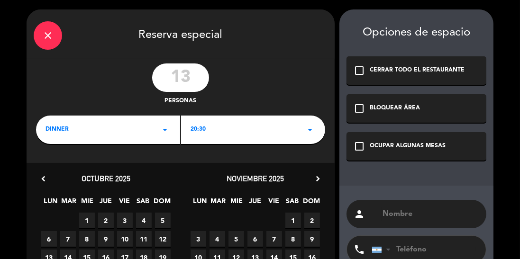
click at [89, 215] on span "1" at bounding box center [87, 221] width 16 height 16
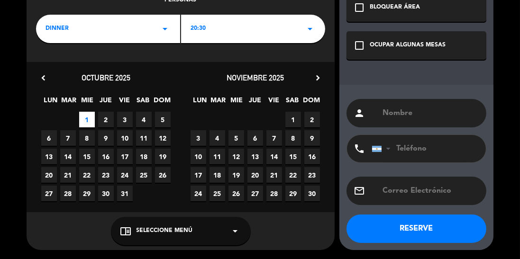
click at [174, 228] on span "Seleccione Menú" at bounding box center [165, 231] width 56 height 9
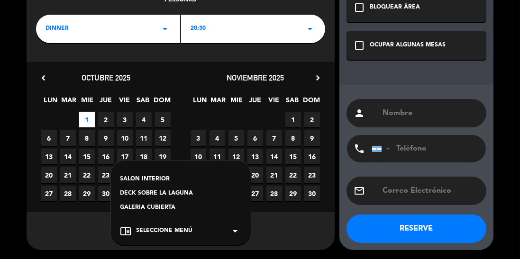
click at [170, 205] on div "GALERIA CUBIERTA" at bounding box center [180, 207] width 121 height 9
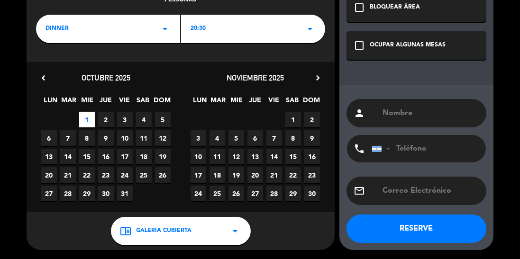
click at [402, 49] on div "OCUPAR ALGUNAS MESAS" at bounding box center [408, 45] width 76 height 9
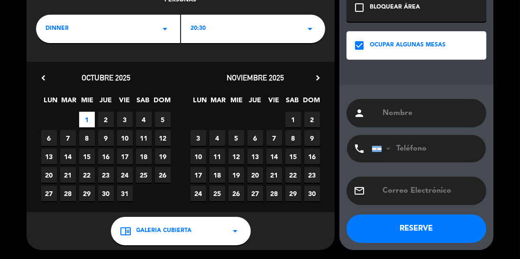
click at [420, 118] on input "text" at bounding box center [431, 113] width 98 height 13
type input "[PERSON_NAME]"
click at [406, 150] on input "tel" at bounding box center [424, 148] width 104 height 27
type input "1128378474"
click at [430, 224] on button "RESERVE" at bounding box center [417, 229] width 140 height 28
